Goal: Use online tool/utility: Utilize a website feature to perform a specific function

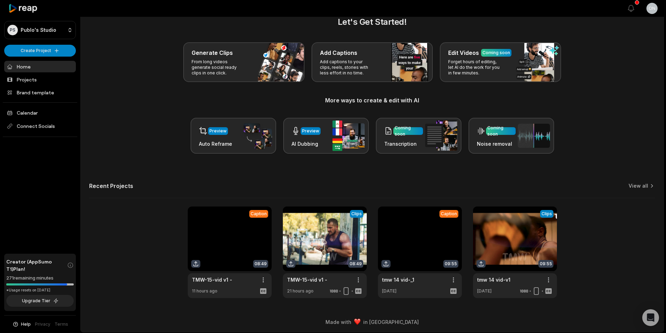
click at [219, 239] on link at bounding box center [230, 253] width 84 height 92
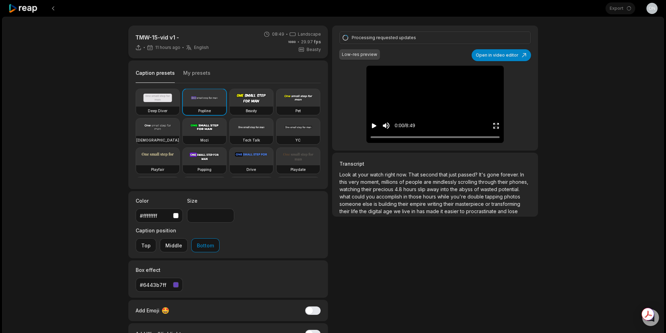
type input "**"
click at [42, 57] on div "TMW-15-vid v1 - 12 hours ago English en 08:49 Landscape 29.97 fps Beasty Captio…" at bounding box center [333, 207] width 662 height 381
type input "**"
